Goal: Find specific page/section: Find specific page/section

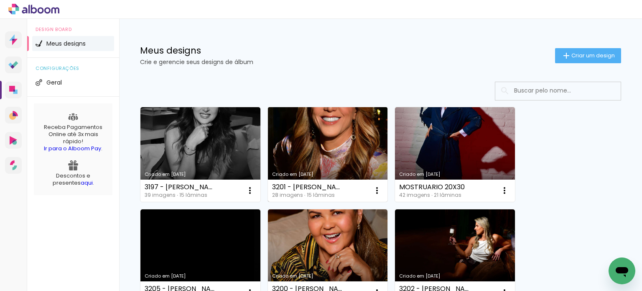
click at [336, 138] on link "Criado em [DATE]" at bounding box center [328, 154] width 120 height 95
